Goal: Task Accomplishment & Management: Manage account settings

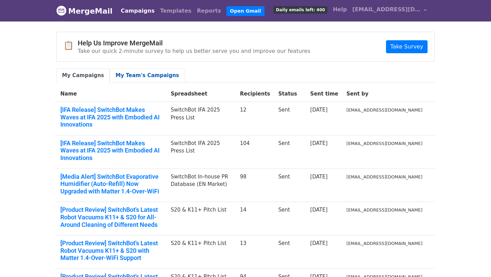
click at [147, 69] on link "My Team's Campaigns" at bounding box center [147, 75] width 75 height 14
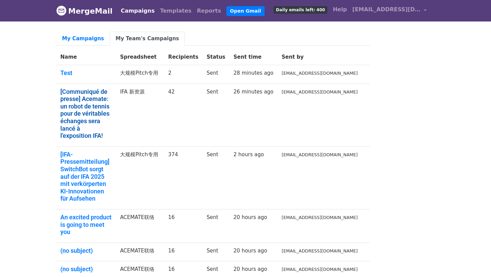
click at [112, 120] on link "[Communiqué de presse] Acemate: un robot de tennis pour de véritables échanges …" at bounding box center [85, 113] width 51 height 51
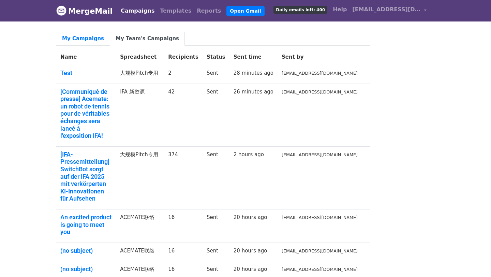
click at [322, 94] on small "sourire626@gmail.com" at bounding box center [319, 91] width 76 height 5
click at [336, 94] on small "sourire626@gmail.com" at bounding box center [319, 91] width 76 height 5
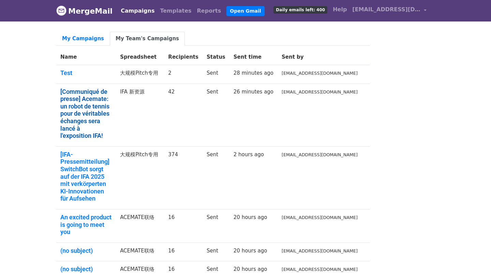
click at [80, 107] on link "[Communiqué de presse] Acemate: un robot de tennis pour de véritables échanges …" at bounding box center [85, 113] width 51 height 51
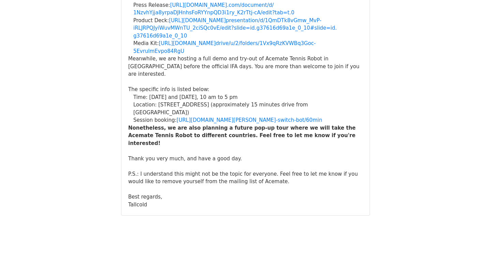
scroll to position [27446, 0]
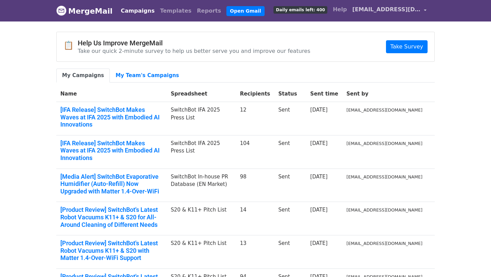
click at [399, 9] on span "tallcoldb@gmail.com" at bounding box center [386, 9] width 68 height 8
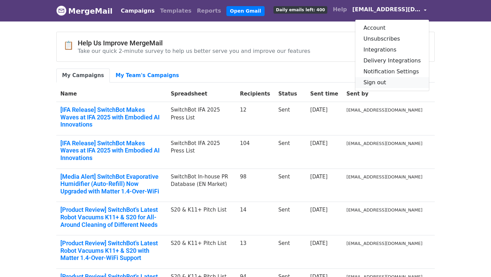
click at [414, 82] on link "Sign out" at bounding box center [392, 82] width 74 height 11
